Goal: Complete application form

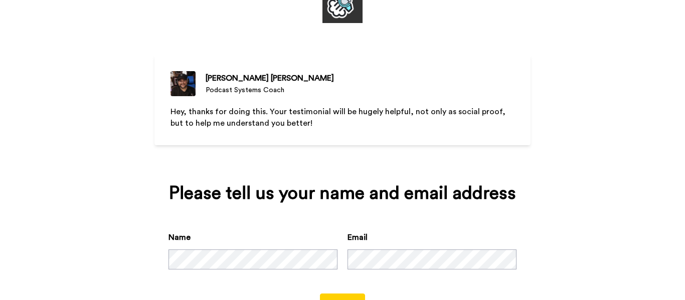
scroll to position [91, 0]
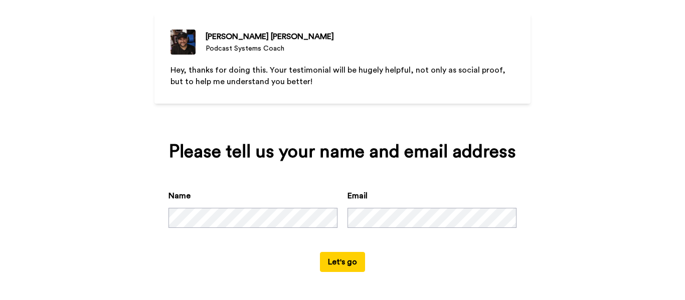
click at [328, 266] on button "Let's go" at bounding box center [342, 262] width 45 height 20
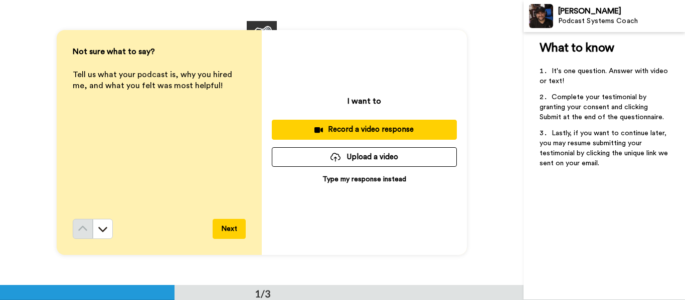
click at [358, 184] on p "Type my response instead" at bounding box center [365, 180] width 84 height 10
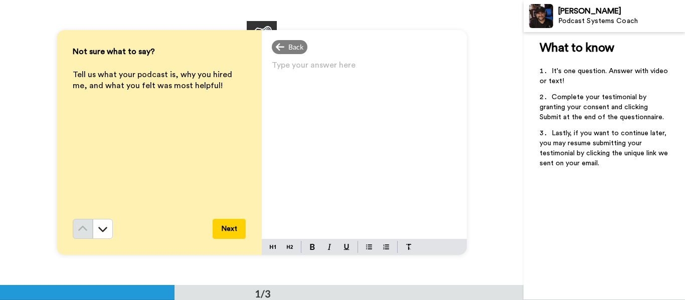
click at [312, 71] on p "Type your answer here ﻿" at bounding box center [364, 69] width 185 height 14
paste div
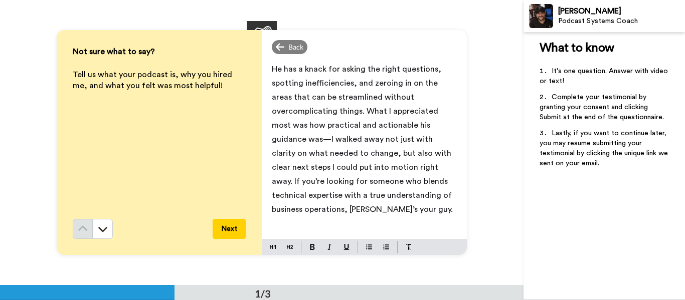
click at [278, 67] on span "He has a knack for asking the right questions, spotting inefficiencies, and zer…" at bounding box center [363, 139] width 182 height 148
click at [387, 111] on span "[PERSON_NAME] has a knack for asking the right questions, spotting inefficienci…" at bounding box center [364, 139] width 184 height 148
click at [357, 96] on span "[PERSON_NAME] has a knack for asking the right questions, spotting inefficienci…" at bounding box center [364, 139] width 184 height 148
click at [387, 111] on span "[PERSON_NAME] has a knack for asking the right questions, spotting inefficienci…" at bounding box center [364, 139] width 184 height 148
click at [222, 222] on button "Next" at bounding box center [229, 229] width 33 height 20
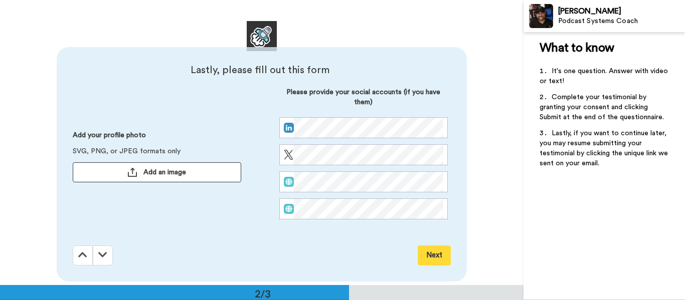
scroll to position [285, 0]
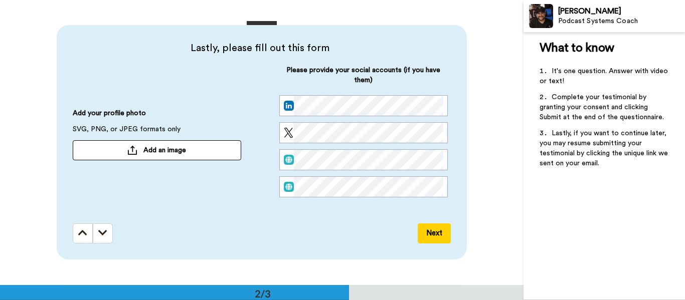
click at [157, 156] on button "Add an image" at bounding box center [157, 150] width 169 height 20
click at [178, 151] on span "Add an image" at bounding box center [164, 150] width 43 height 10
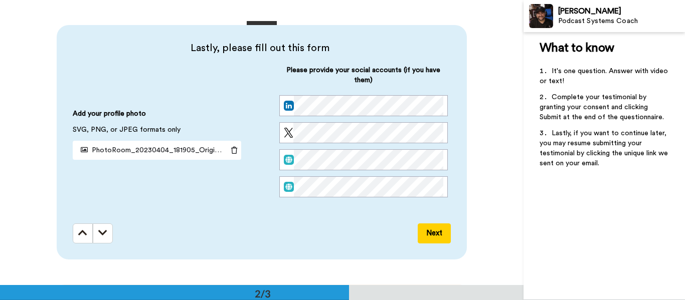
click at [438, 238] on button "Next" at bounding box center [434, 234] width 33 height 20
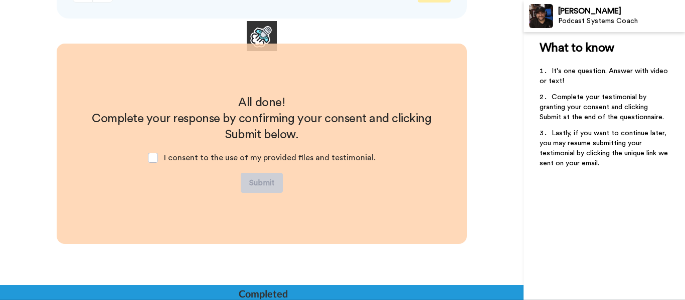
scroll to position [528, 0]
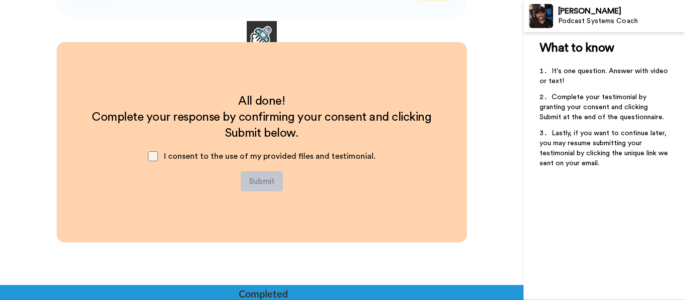
click at [158, 158] on span at bounding box center [153, 156] width 10 height 10
click at [263, 184] on button "Submit" at bounding box center [262, 182] width 42 height 20
